Goal: Find contact information: Find contact information

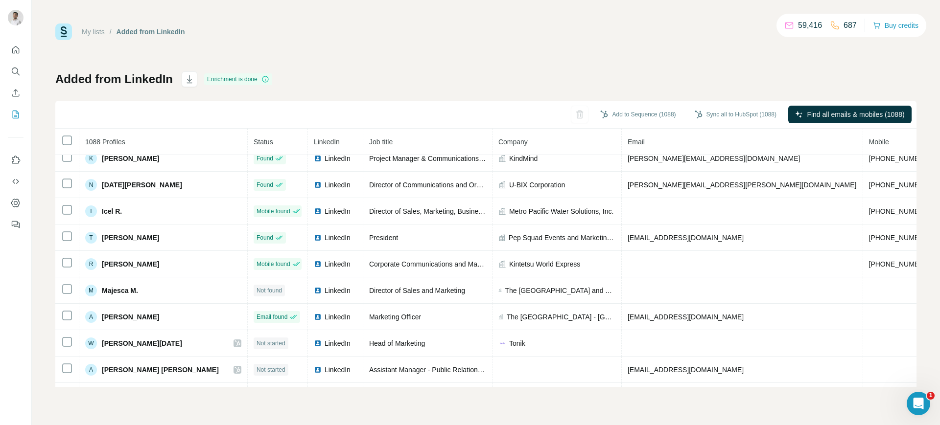
scroll to position [438, 0]
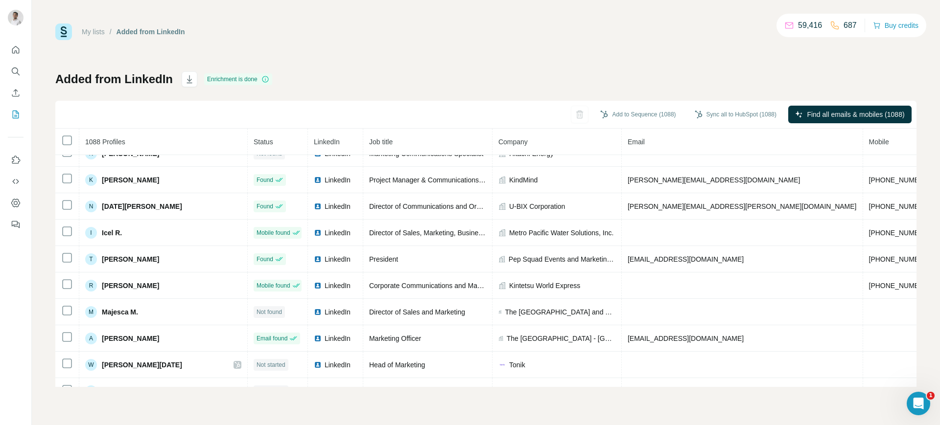
click at [627, 339] on span "[EMAIL_ADDRESS][DOMAIN_NAME]" at bounding box center [685, 339] width 116 height 8
copy span "[EMAIL_ADDRESS][DOMAIN_NAME]"
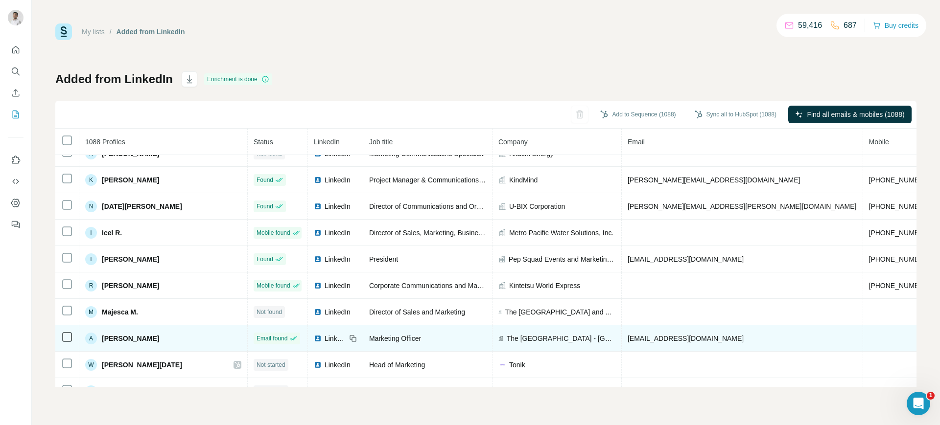
click at [349, 337] on icon at bounding box center [351, 337] width 4 height 4
click at [507, 335] on span "The [GEOGRAPHIC_DATA] - [GEOGRAPHIC_DATA]" at bounding box center [561, 339] width 109 height 10
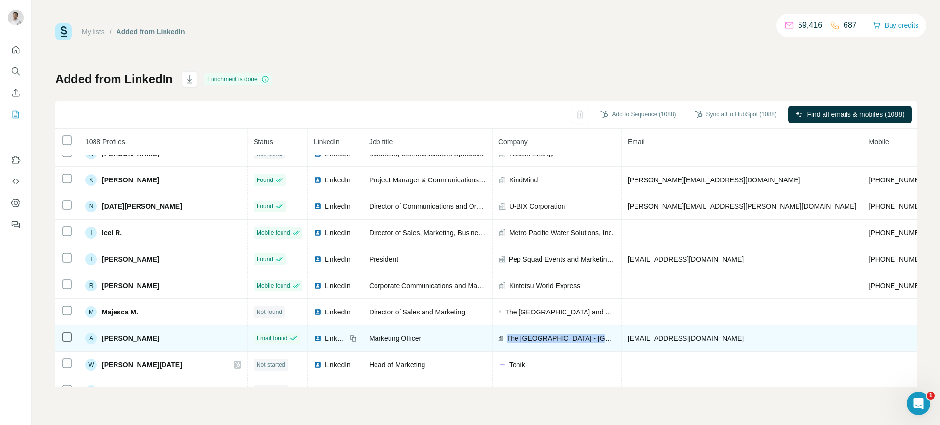
copy span "The [GEOGRAPHIC_DATA] - [GEOGRAPHIC_DATA]"
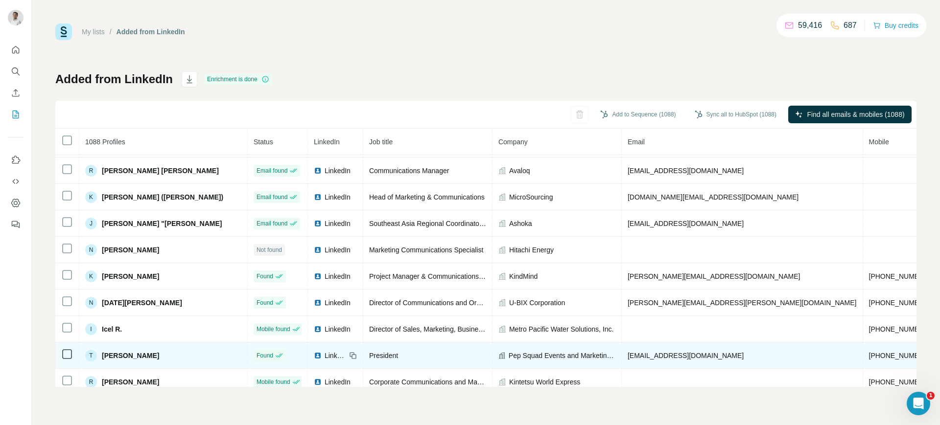
scroll to position [339, 0]
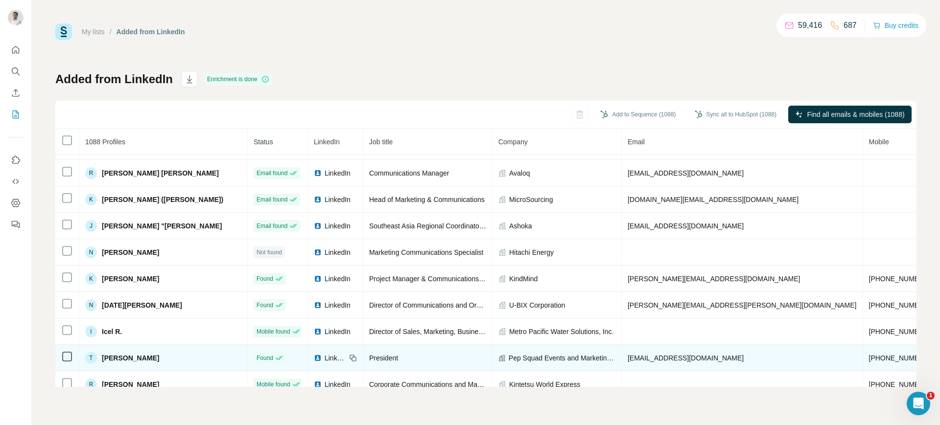
click at [627, 355] on span "[EMAIL_ADDRESS][DOMAIN_NAME]" at bounding box center [685, 358] width 116 height 8
copy span "[EMAIL_ADDRESS][DOMAIN_NAME]"
click at [351, 357] on icon at bounding box center [353, 359] width 4 height 4
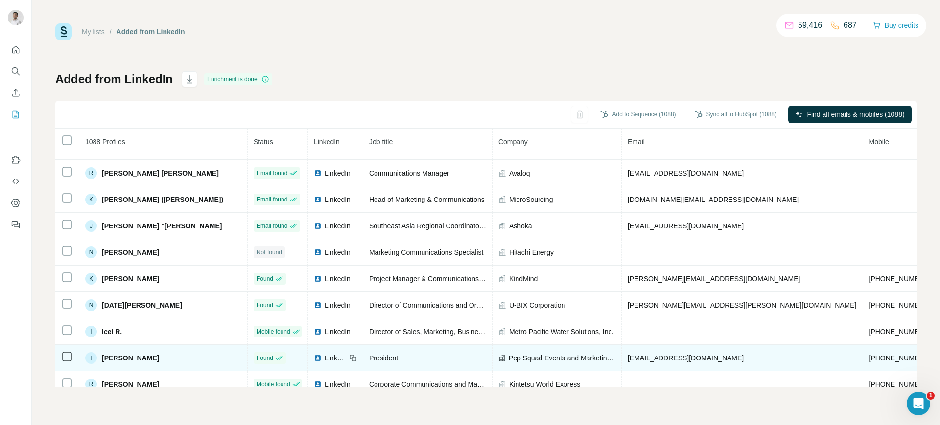
click at [508, 358] on span "Pep Squad Events and Marketing Inc." at bounding box center [561, 358] width 107 height 10
copy span "Pep Squad Events and Marketing Inc."
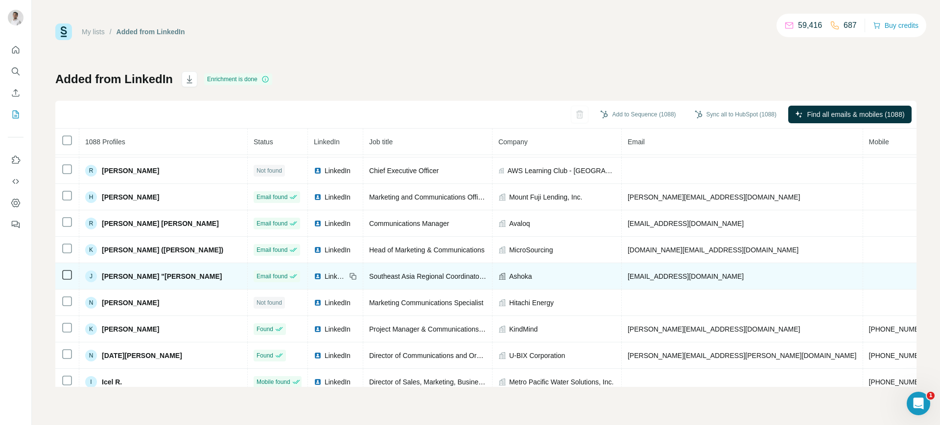
scroll to position [288, 0]
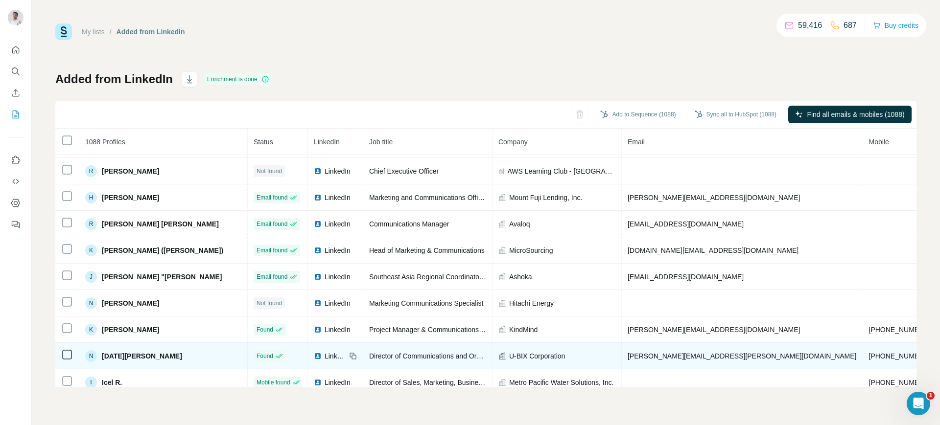
click at [627, 355] on span "[PERSON_NAME][EMAIL_ADDRESS][PERSON_NAME][DOMAIN_NAME]" at bounding box center [741, 356] width 229 height 8
copy span "[PERSON_NAME][EMAIL_ADDRESS][PERSON_NAME][DOMAIN_NAME]"
click at [349, 354] on icon at bounding box center [353, 356] width 8 height 8
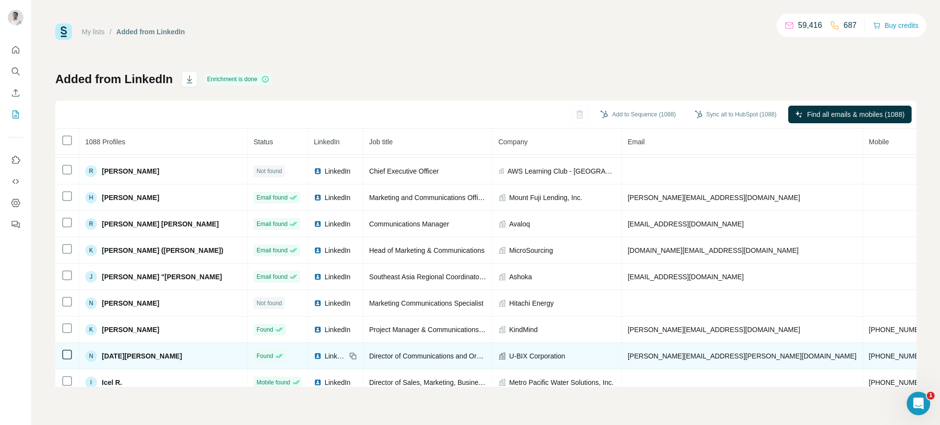
click at [499, 350] on td "U-BIX Corporation" at bounding box center [556, 356] width 129 height 26
copy span "U-BIX Corporation"
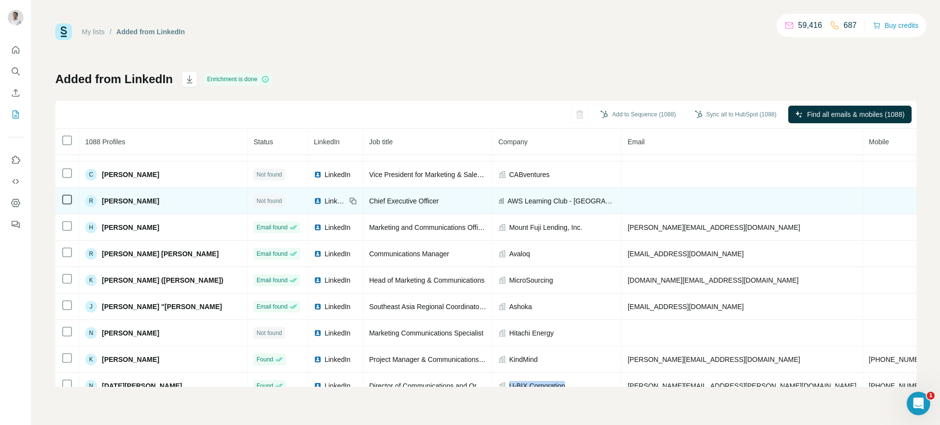
scroll to position [251, 0]
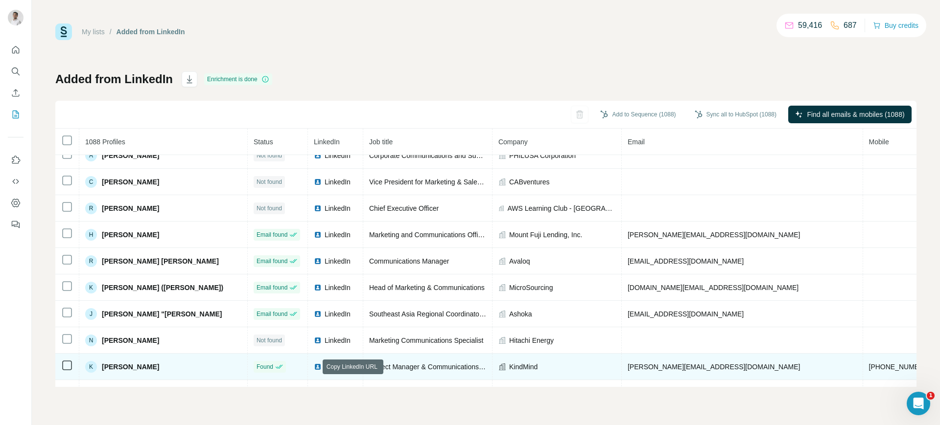
click at [349, 364] on icon at bounding box center [353, 367] width 8 height 8
click at [324, 365] on span "LinkedIn" at bounding box center [335, 367] width 22 height 10
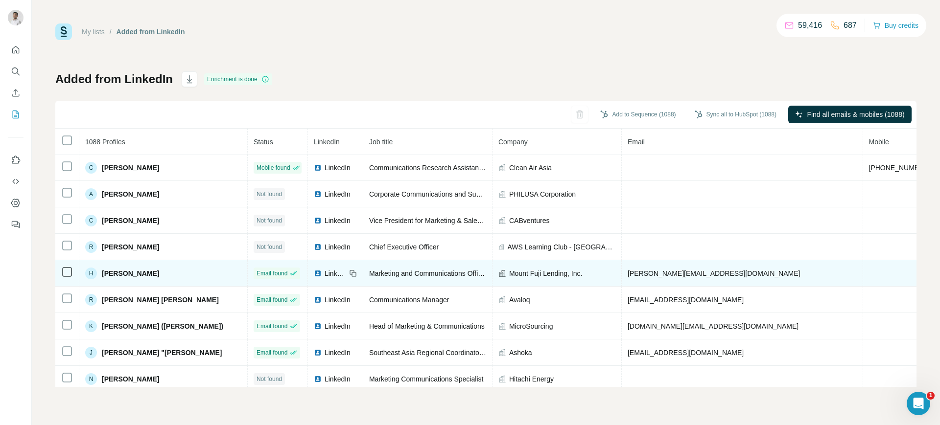
scroll to position [210, 0]
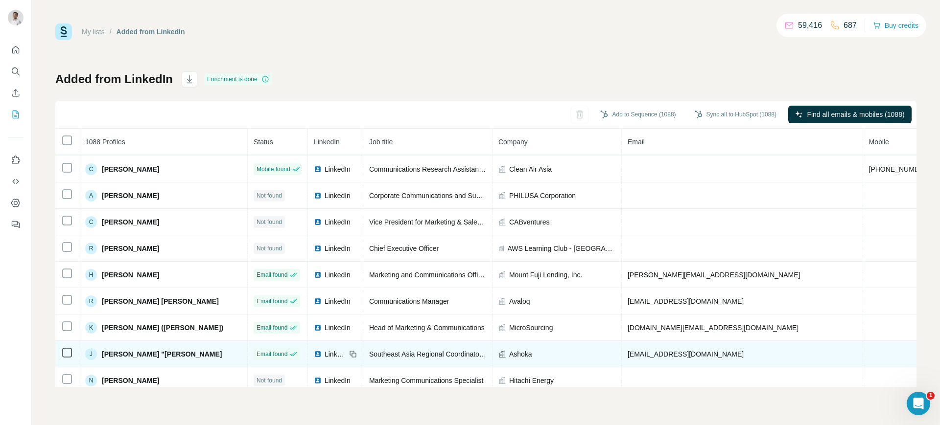
click at [627, 350] on span "[EMAIL_ADDRESS][DOMAIN_NAME]" at bounding box center [685, 354] width 116 height 8
copy span "[EMAIL_ADDRESS][DOMAIN_NAME]"
click at [349, 354] on icon at bounding box center [353, 354] width 8 height 8
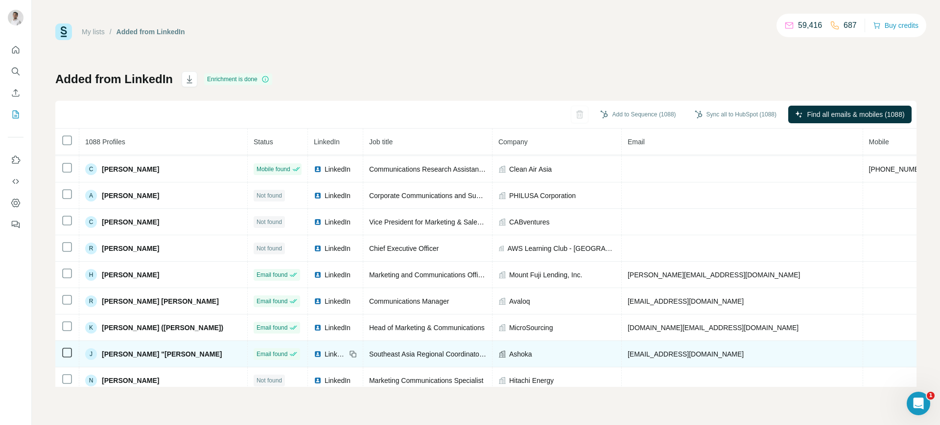
click at [509, 353] on span "Ashoka" at bounding box center [520, 354] width 23 height 10
copy span "Ashoka"
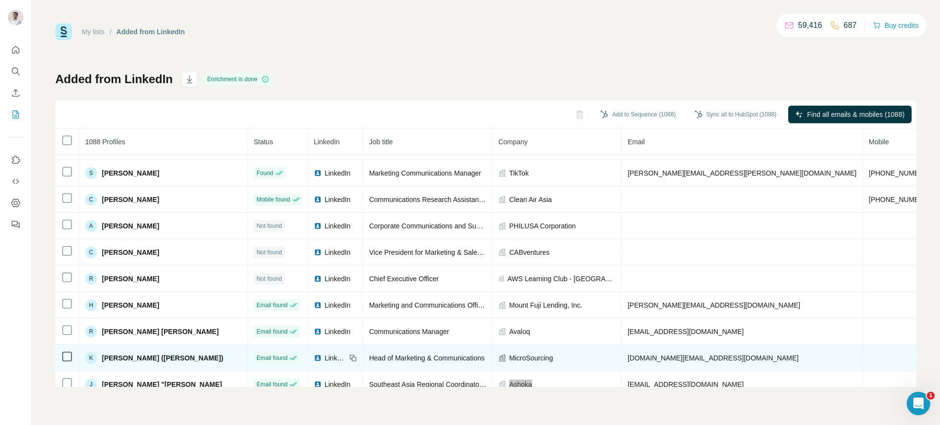
scroll to position [179, 0]
click at [643, 359] on span "[DOMAIN_NAME][EMAIL_ADDRESS][DOMAIN_NAME]" at bounding box center [712, 360] width 171 height 8
click at [324, 361] on span "LinkedIn" at bounding box center [335, 360] width 22 height 10
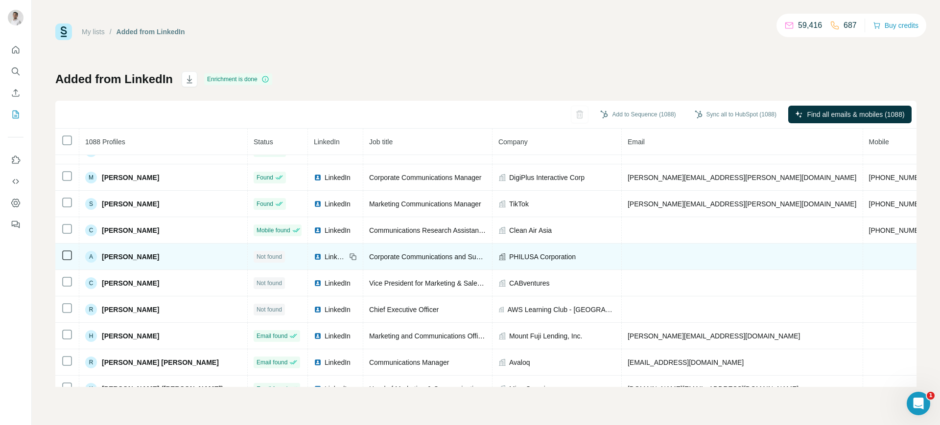
scroll to position [150, 0]
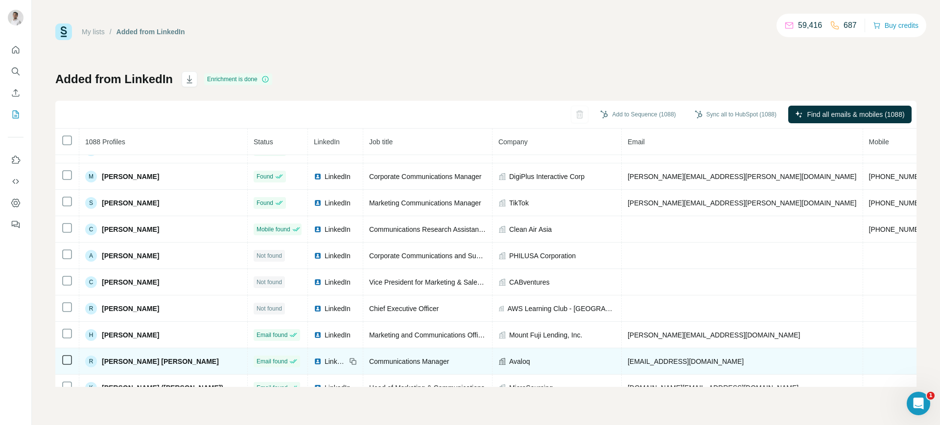
click at [314, 360] on div "LinkedIn" at bounding box center [330, 362] width 32 height 10
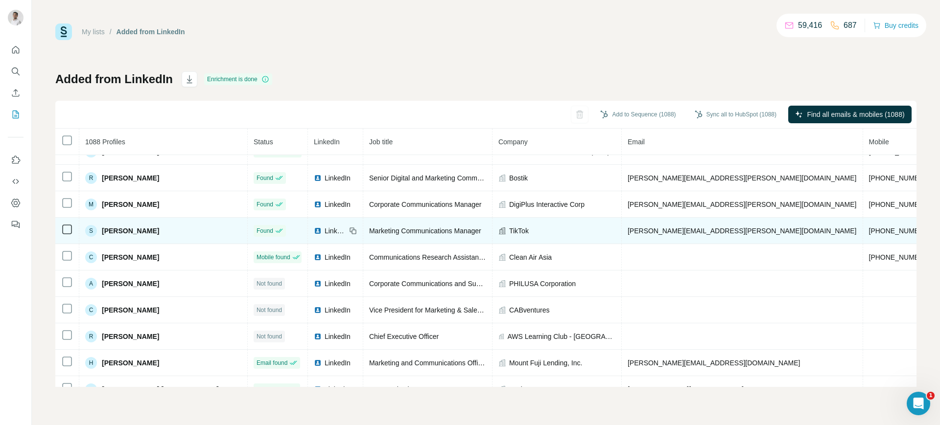
scroll to position [122, 0]
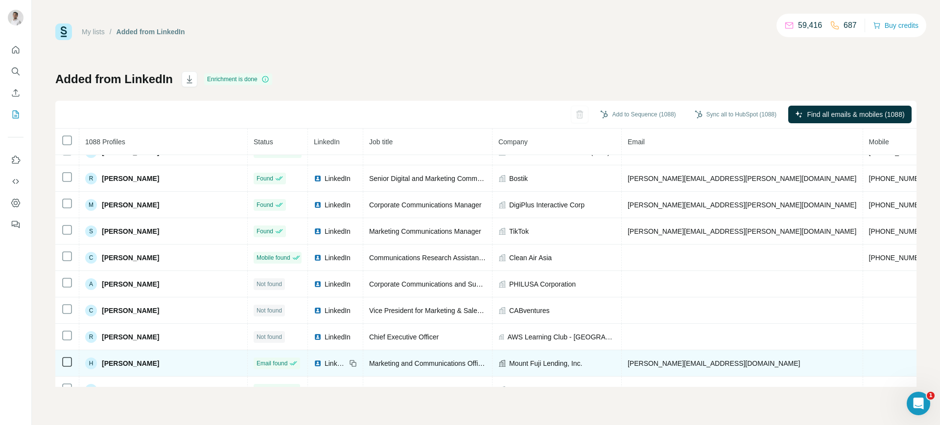
click at [629, 357] on td "[PERSON_NAME][EMAIL_ADDRESS][DOMAIN_NAME]" at bounding box center [742, 363] width 241 height 26
copy span "[PERSON_NAME][EMAIL_ADDRESS][DOMAIN_NAME]"
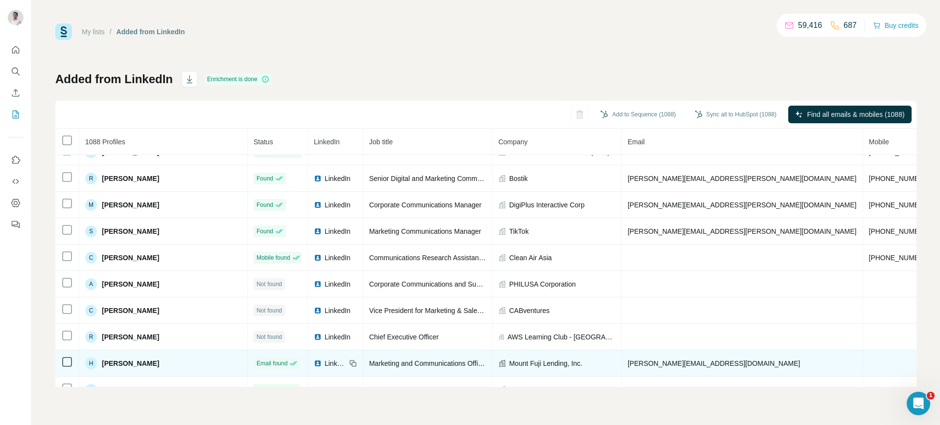
click at [349, 364] on icon at bounding box center [353, 364] width 8 height 8
click at [519, 364] on span "Mount Fuji Lending, Inc." at bounding box center [545, 364] width 73 height 10
copy span "Mount Fuji Lending, Inc."
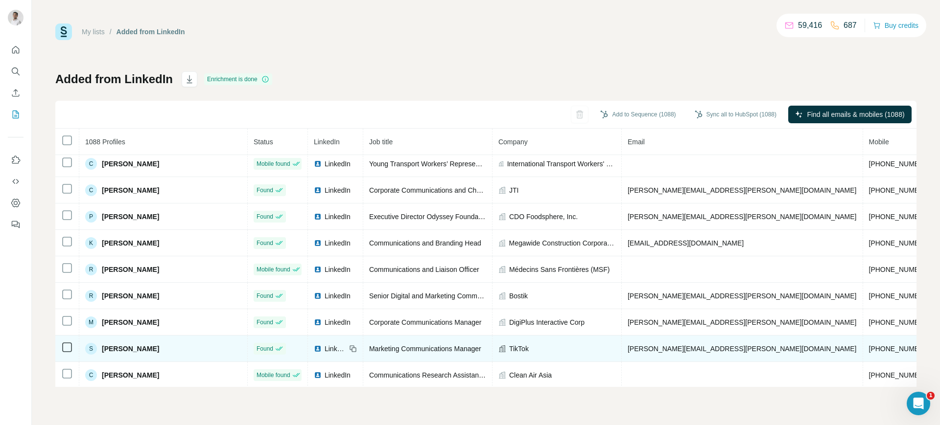
scroll to position [0, 0]
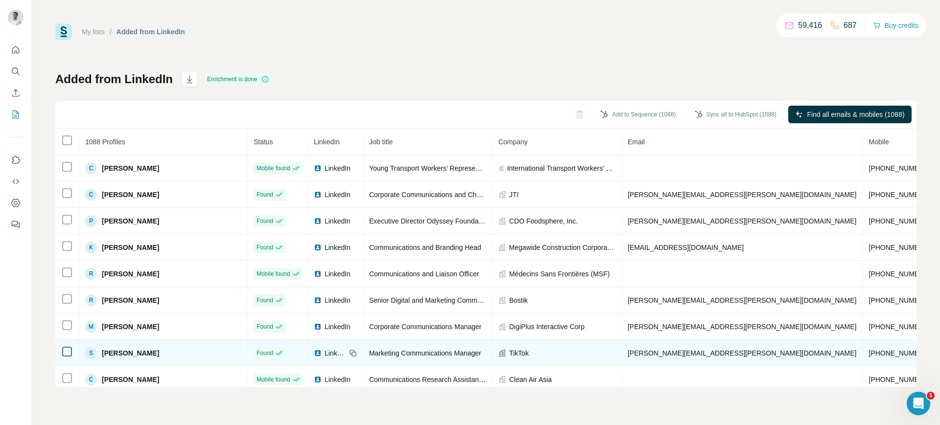
click at [668, 349] on span "[PERSON_NAME][EMAIL_ADDRESS][PERSON_NAME][DOMAIN_NAME]" at bounding box center [741, 353] width 229 height 8
click at [349, 350] on icon at bounding box center [353, 353] width 8 height 8
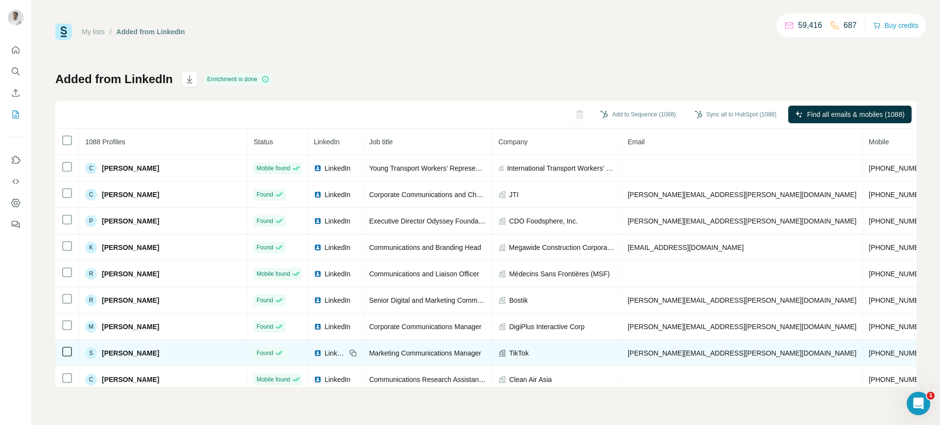
click at [349, 353] on icon at bounding box center [353, 353] width 8 height 8
click at [509, 351] on span "TikTok" at bounding box center [519, 353] width 20 height 10
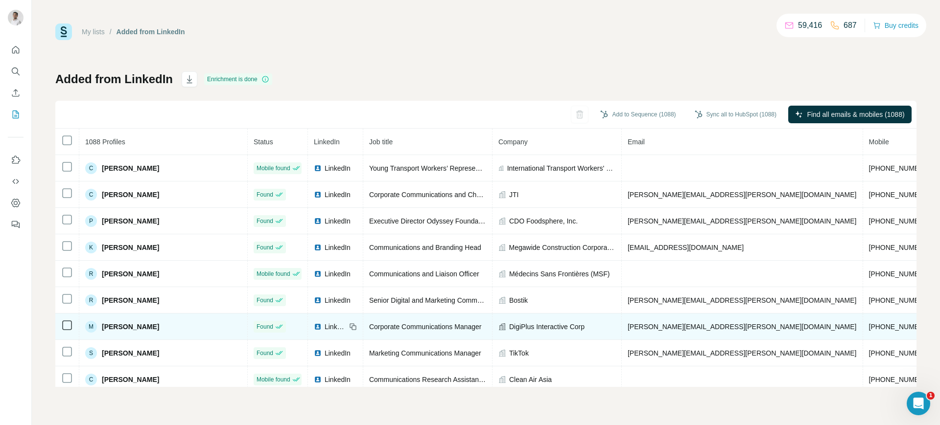
click at [629, 324] on span "[PERSON_NAME][EMAIL_ADDRESS][PERSON_NAME][DOMAIN_NAME]" at bounding box center [741, 327] width 229 height 8
click at [349, 323] on icon at bounding box center [351, 325] width 4 height 4
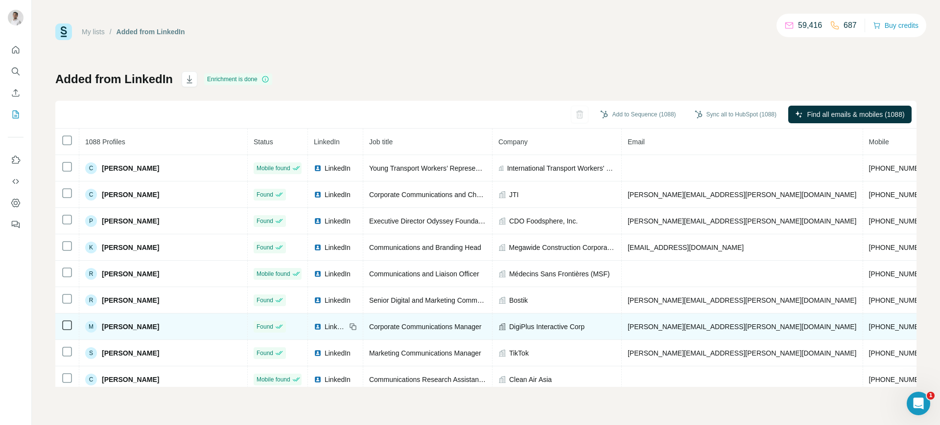
click at [511, 324] on span "DigiPlus Interactive Corp" at bounding box center [546, 327] width 75 height 10
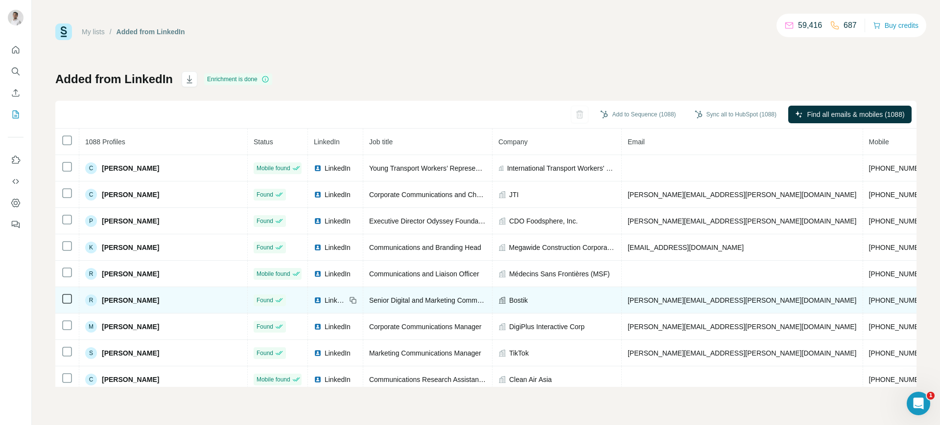
click at [634, 298] on span "[PERSON_NAME][EMAIL_ADDRESS][PERSON_NAME][DOMAIN_NAME]" at bounding box center [741, 301] width 229 height 8
click at [349, 299] on icon at bounding box center [353, 301] width 8 height 8
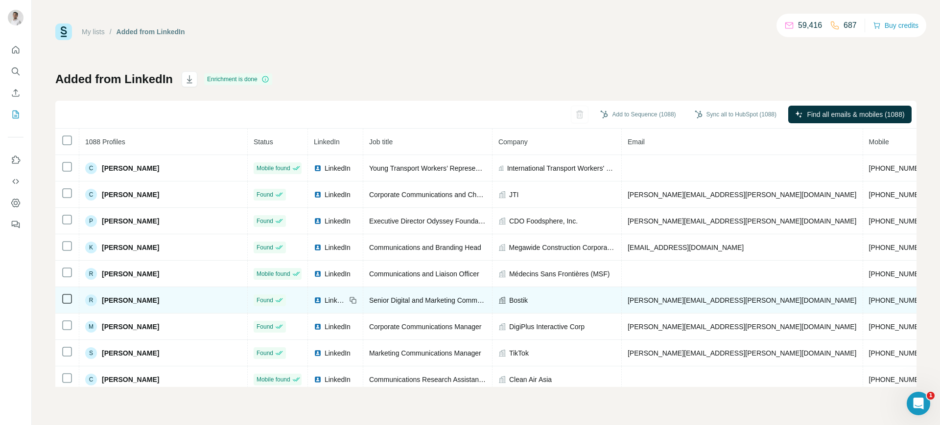
click at [509, 297] on span "Bostik" at bounding box center [518, 301] width 19 height 10
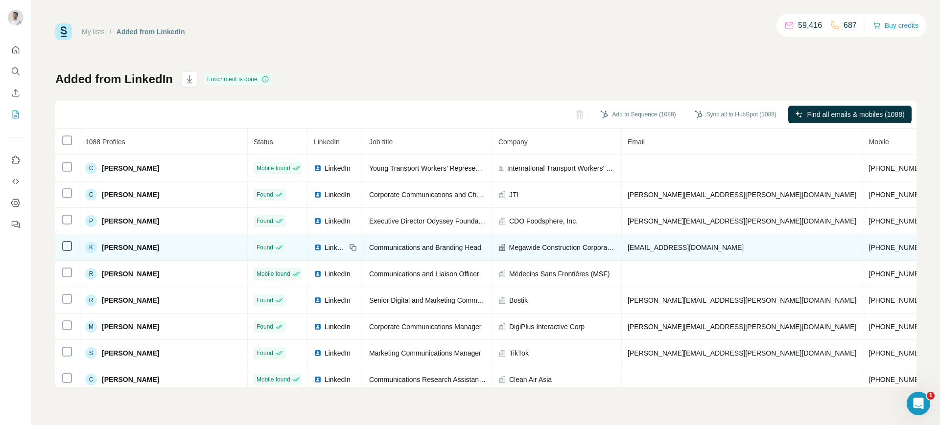
click at [627, 247] on span "[EMAIL_ADDRESS][DOMAIN_NAME]" at bounding box center [685, 248] width 116 height 8
click at [349, 248] on icon at bounding box center [353, 248] width 8 height 8
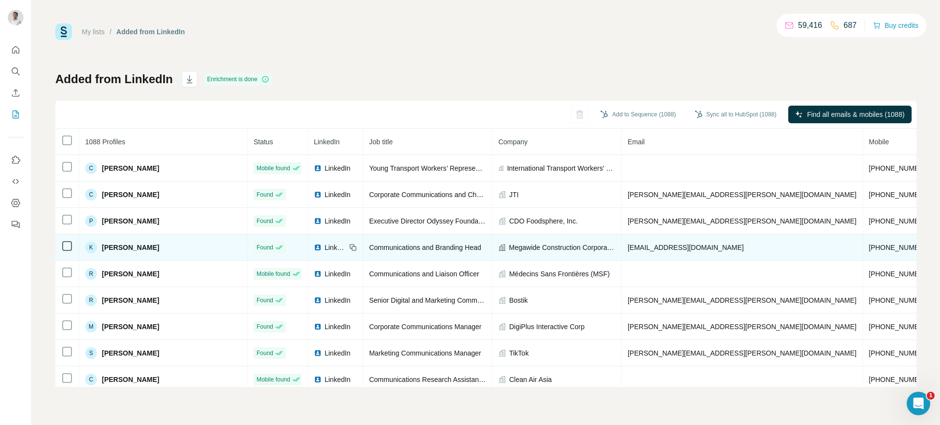
click at [522, 246] on span "Megawide Construction Corporation" at bounding box center [562, 248] width 106 height 10
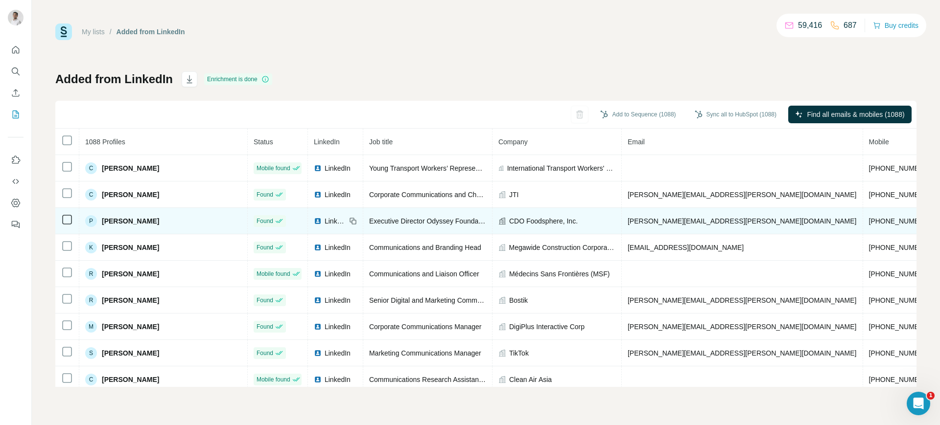
click at [627, 224] on span "[PERSON_NAME][EMAIL_ADDRESS][PERSON_NAME][DOMAIN_NAME]" at bounding box center [741, 221] width 229 height 8
click at [349, 221] on icon at bounding box center [353, 221] width 8 height 8
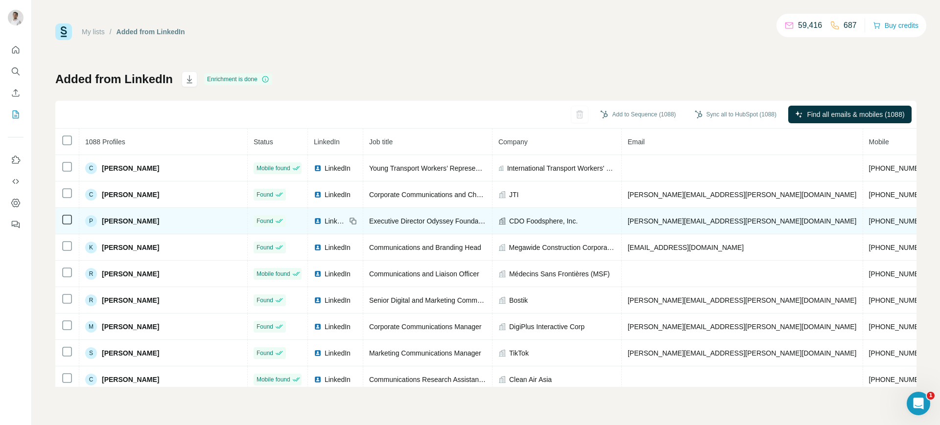
click at [509, 217] on span "CDO Foodsphere, Inc." at bounding box center [543, 221] width 69 height 10
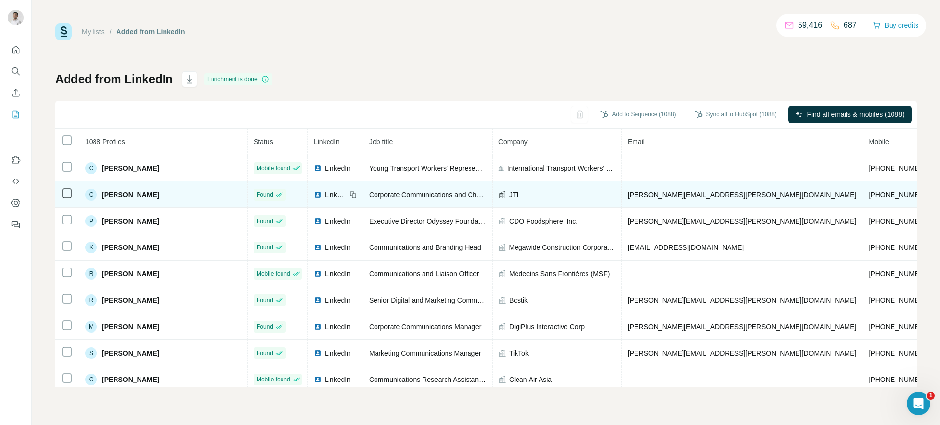
click at [630, 191] on span "[PERSON_NAME][EMAIL_ADDRESS][PERSON_NAME][DOMAIN_NAME]" at bounding box center [741, 195] width 229 height 8
click at [349, 192] on icon at bounding box center [353, 195] width 8 height 8
